Goal: Transaction & Acquisition: Download file/media

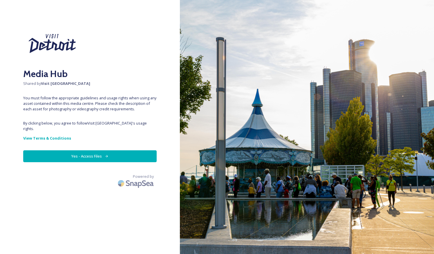
click at [91, 151] on button "Yes - Access Files" at bounding box center [89, 157] width 133 height 12
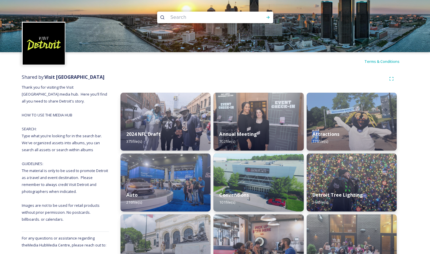
click at [203, 16] on input at bounding box center [206, 17] width 79 height 13
type input "Cosm"
click at [270, 19] on icon at bounding box center [267, 17] width 5 height 5
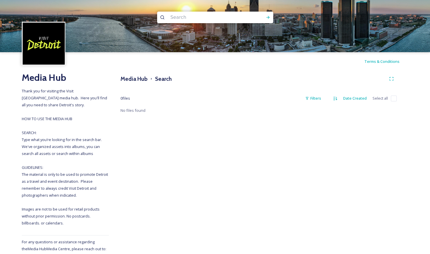
click at [186, 20] on input at bounding box center [206, 17] width 79 height 13
type input "JW Project"
drag, startPoint x: 266, startPoint y: 17, endPoint x: 259, endPoint y: 20, distance: 6.8
click at [266, 17] on icon at bounding box center [267, 17] width 5 height 5
click at [135, 78] on h3 "Media Hub" at bounding box center [133, 79] width 27 height 8
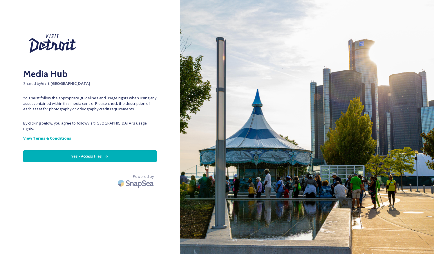
click at [124, 151] on button "Yes - Access Files" at bounding box center [89, 157] width 133 height 12
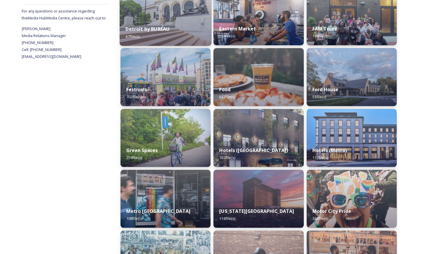
scroll to position [290, 0]
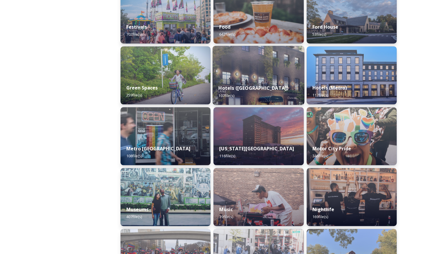
click at [254, 73] on img at bounding box center [258, 75] width 92 height 59
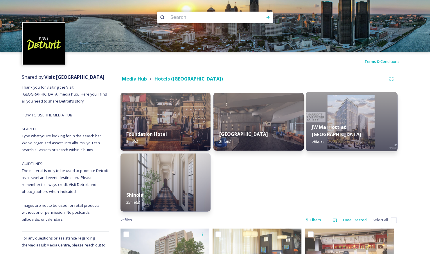
click at [349, 109] on img at bounding box center [352, 121] width 92 height 59
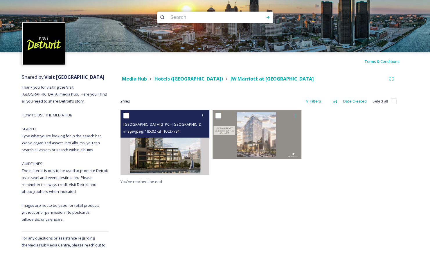
click at [177, 151] on img at bounding box center [164, 143] width 89 height 66
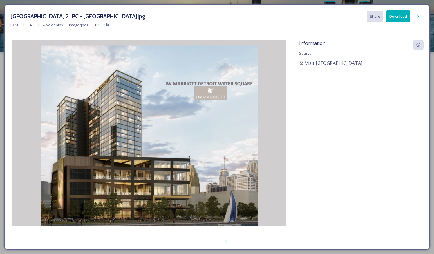
drag, startPoint x: 110, startPoint y: 133, endPoint x: 250, endPoint y: 126, distance: 140.9
click at [250, 126] on img at bounding box center [148, 141] width 277 height 202
click at [397, 15] on button "Download" at bounding box center [398, 16] width 24 height 12
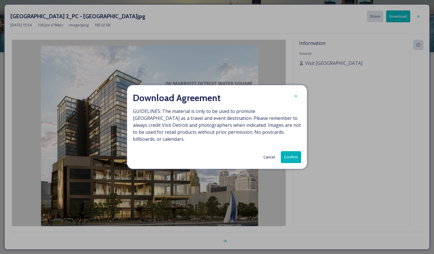
click at [298, 157] on button "Confirm" at bounding box center [291, 157] width 20 height 12
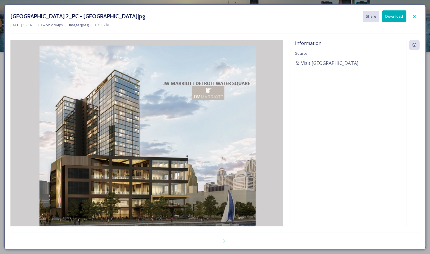
drag, startPoint x: 248, startPoint y: 19, endPoint x: 372, endPoint y: 153, distance: 182.5
click at [372, 153] on div "Information Source Visit [GEOGRAPHIC_DATA]" at bounding box center [347, 141] width 117 height 202
